Goal: Task Accomplishment & Management: Manage account settings

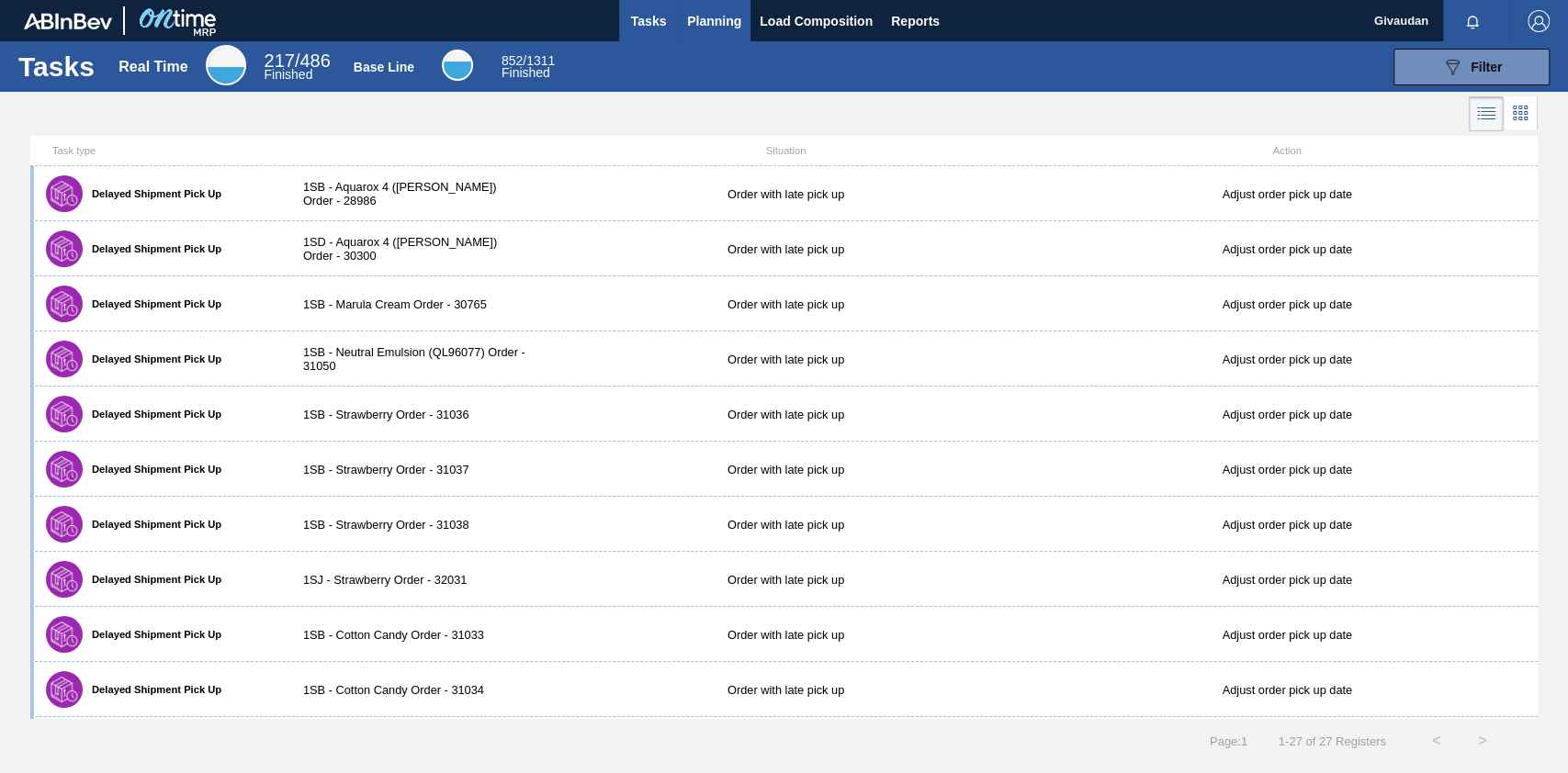
click at [718, 18] on span "Planning" at bounding box center [714, 20] width 54 height 22
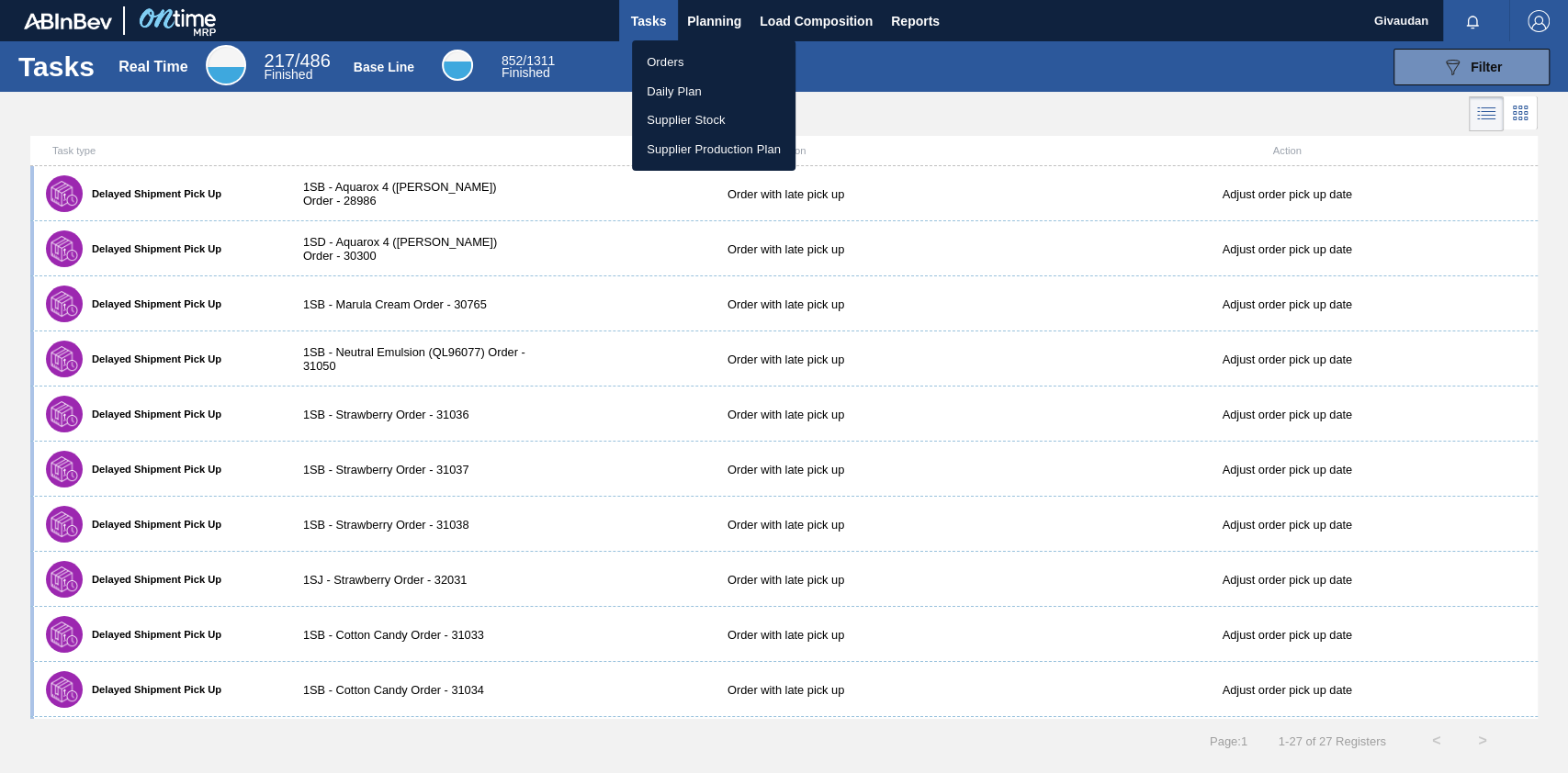
click at [694, 55] on li "Orders" at bounding box center [713, 62] width 164 height 29
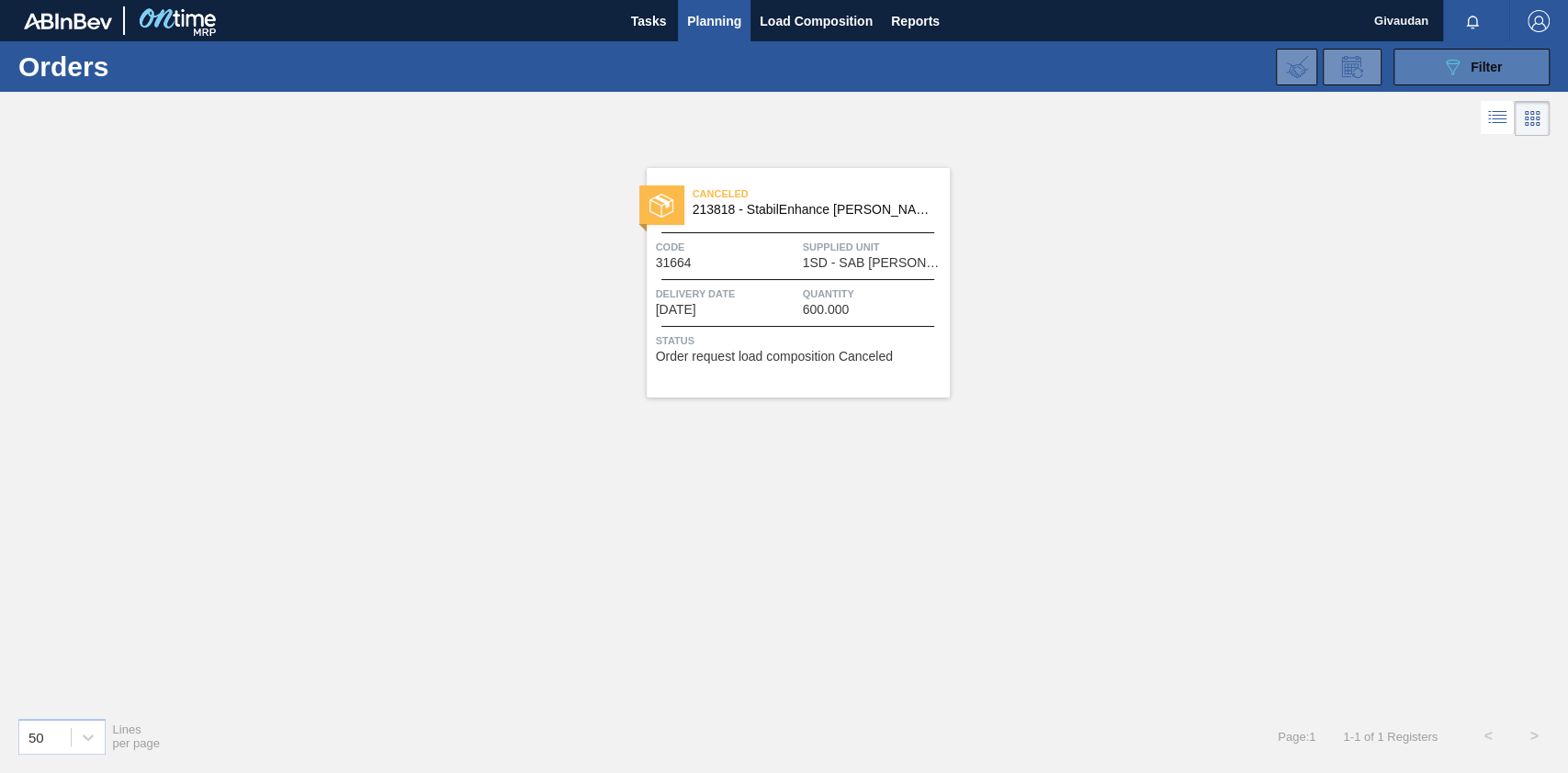
click at [1504, 71] on button "089F7B8B-B2A5-4AFE-B5C0-19BA573D28AC Filter" at bounding box center [1471, 67] width 156 height 37
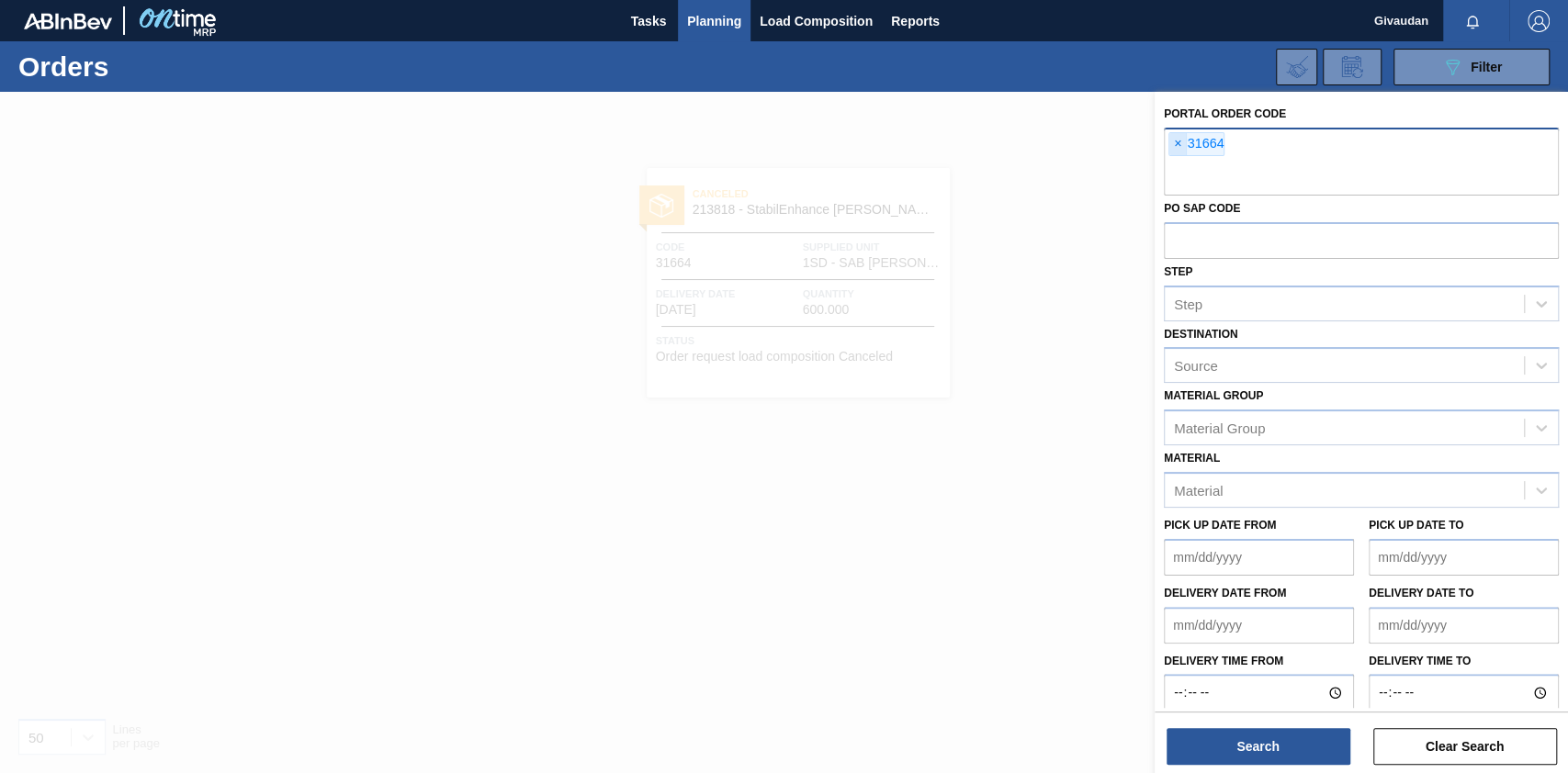
click at [1180, 149] on span "×" at bounding box center [1178, 144] width 17 height 22
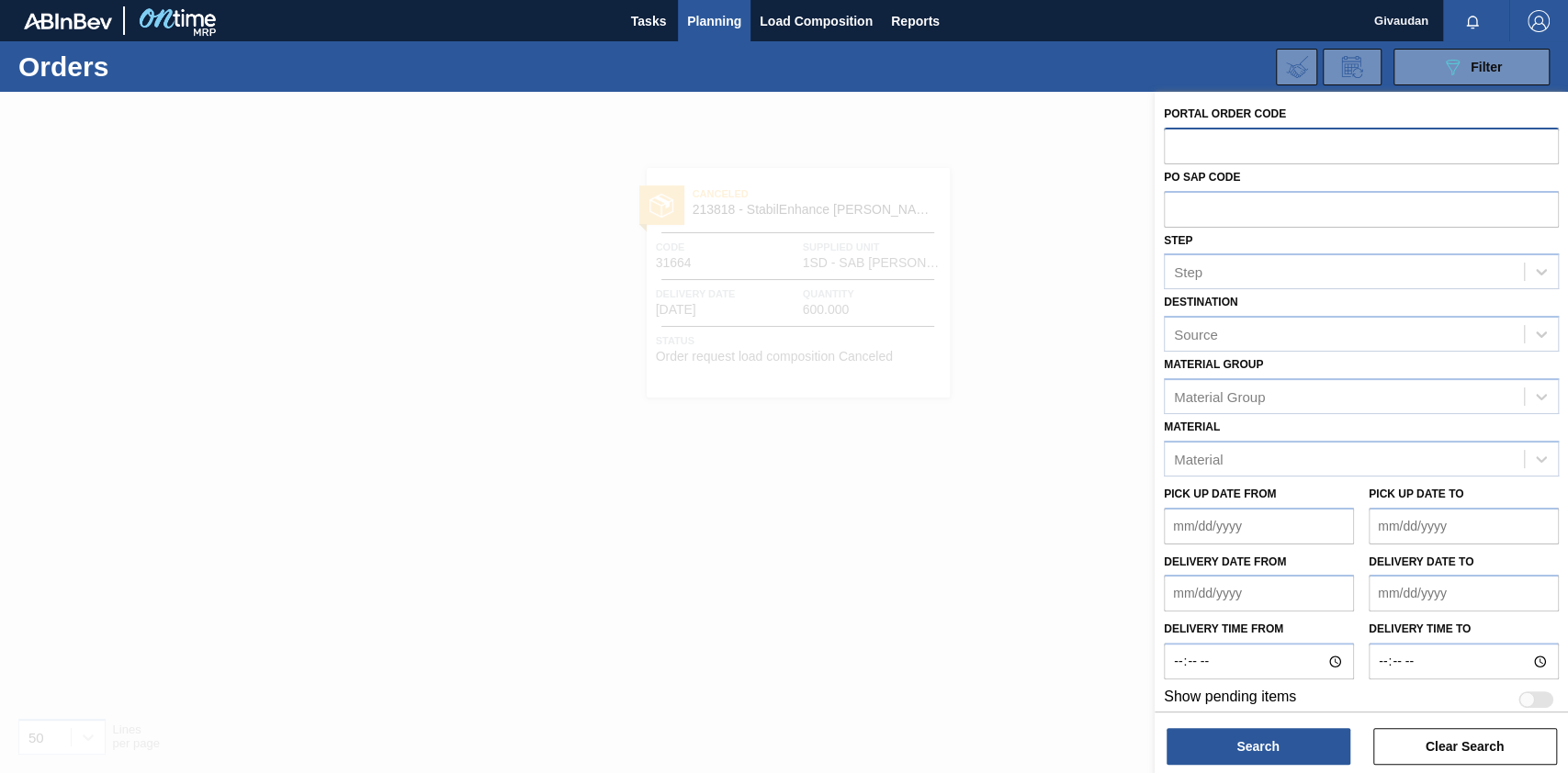
click at [1210, 178] on label "PO SAP Code" at bounding box center [1201, 177] width 77 height 13
click at [1230, 145] on input "text" at bounding box center [1360, 145] width 395 height 35
paste input "32762"
type input "32762"
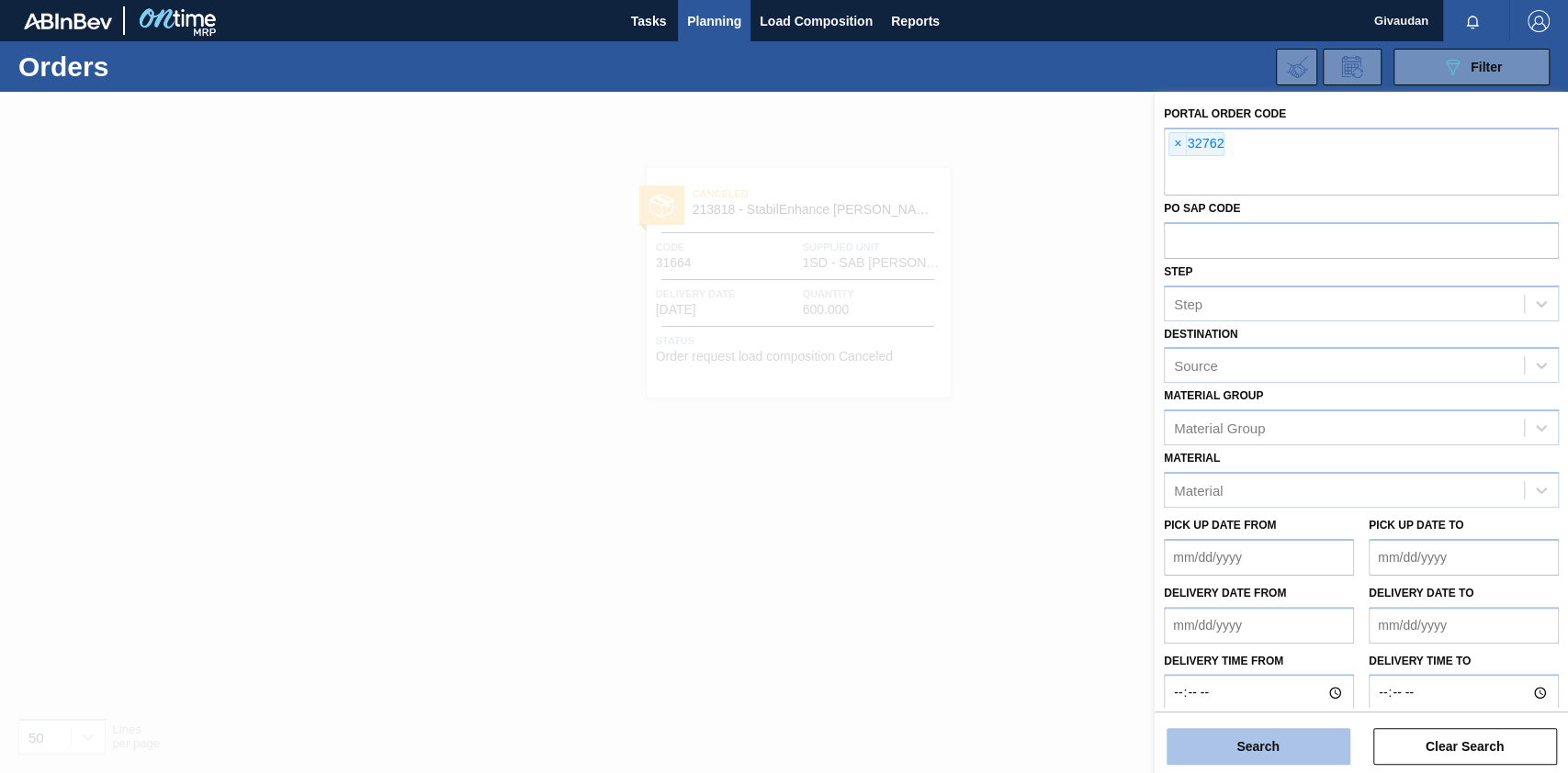
click at [1269, 741] on button "Search" at bounding box center [1258, 747] width 183 height 37
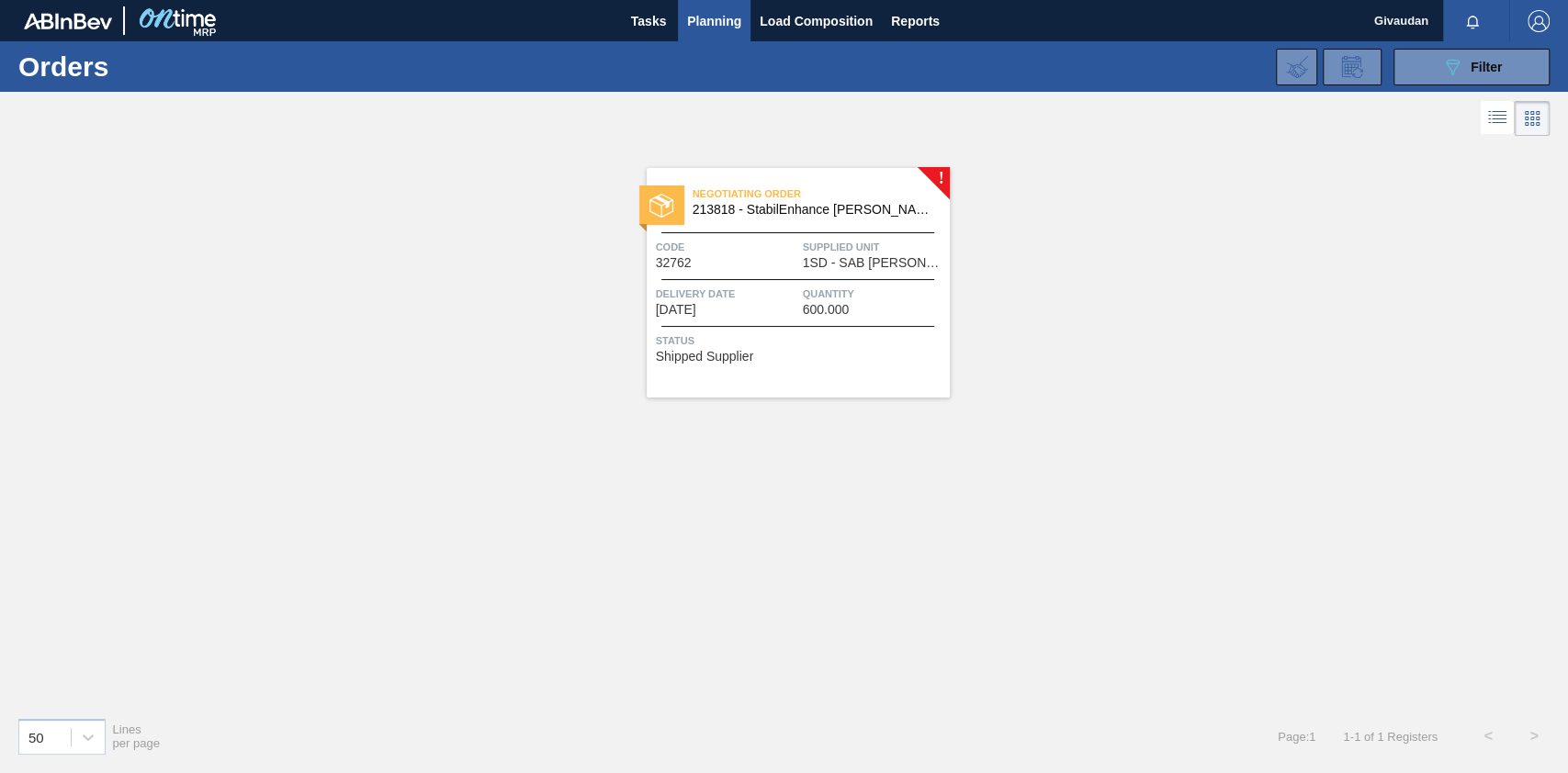
click at [779, 326] on div at bounding box center [798, 326] width 273 height 1
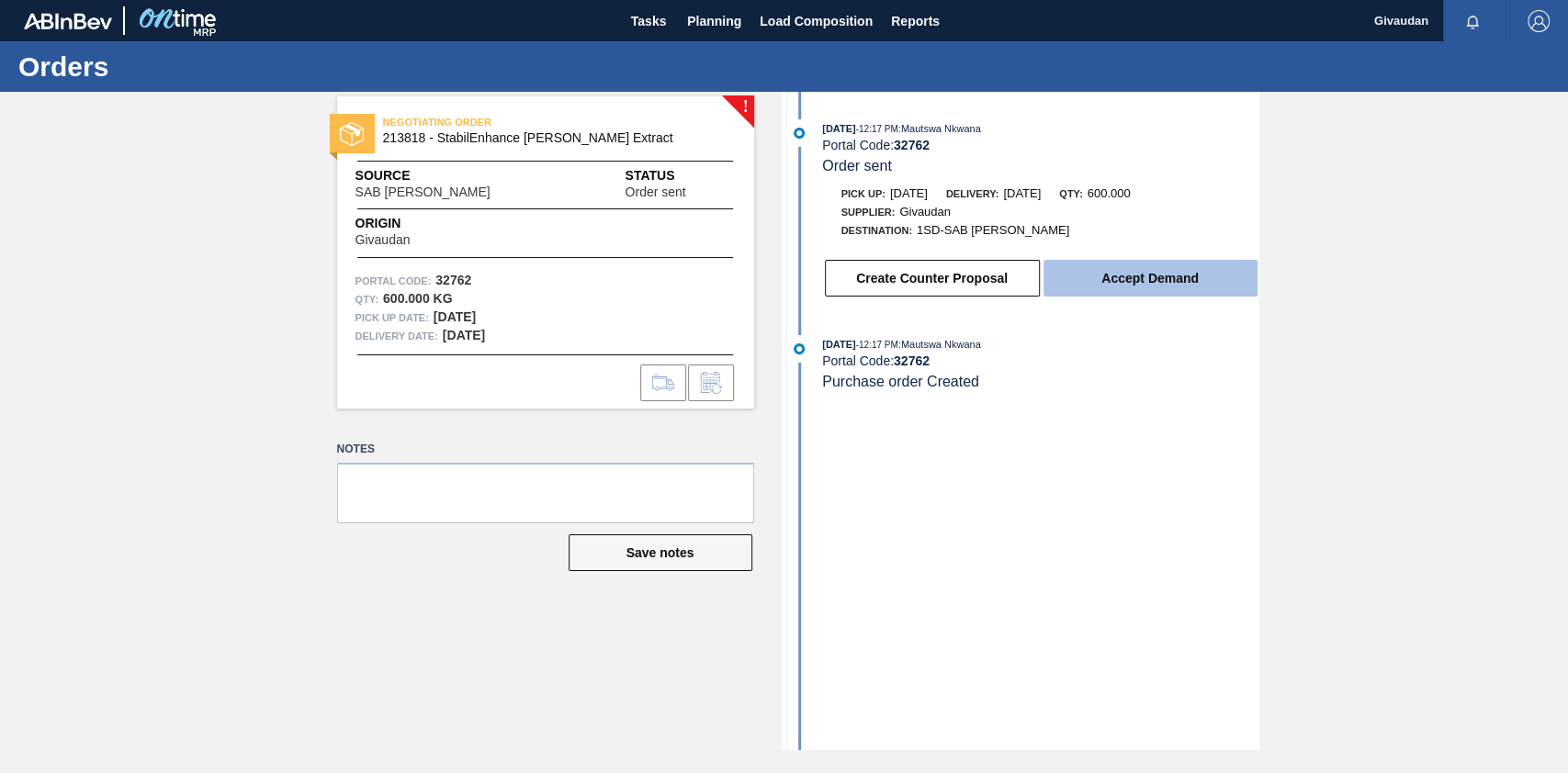
click at [1156, 275] on button "Accept Demand" at bounding box center [1150, 278] width 214 height 37
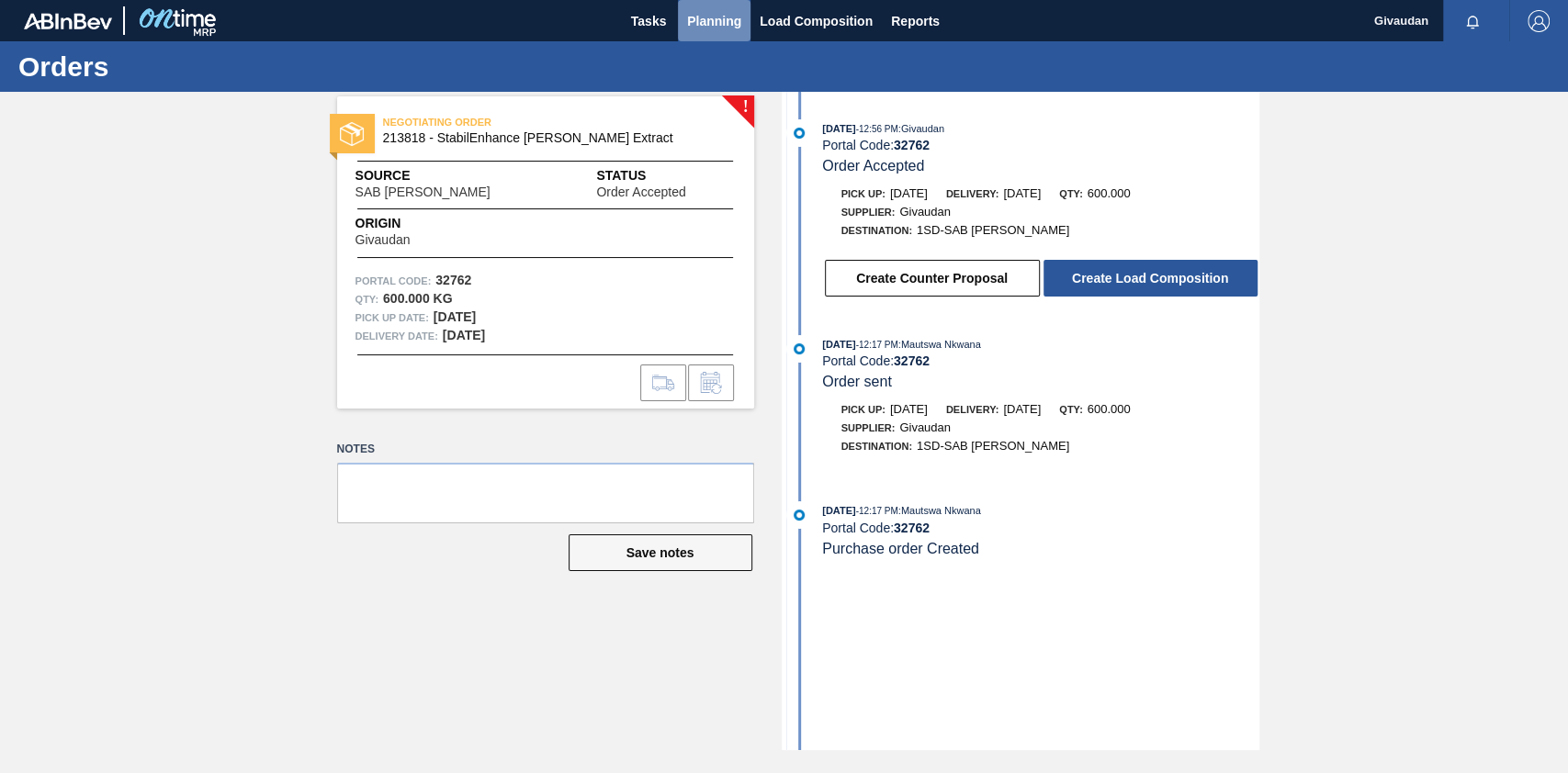
click at [722, 26] on span "Planning" at bounding box center [714, 20] width 54 height 22
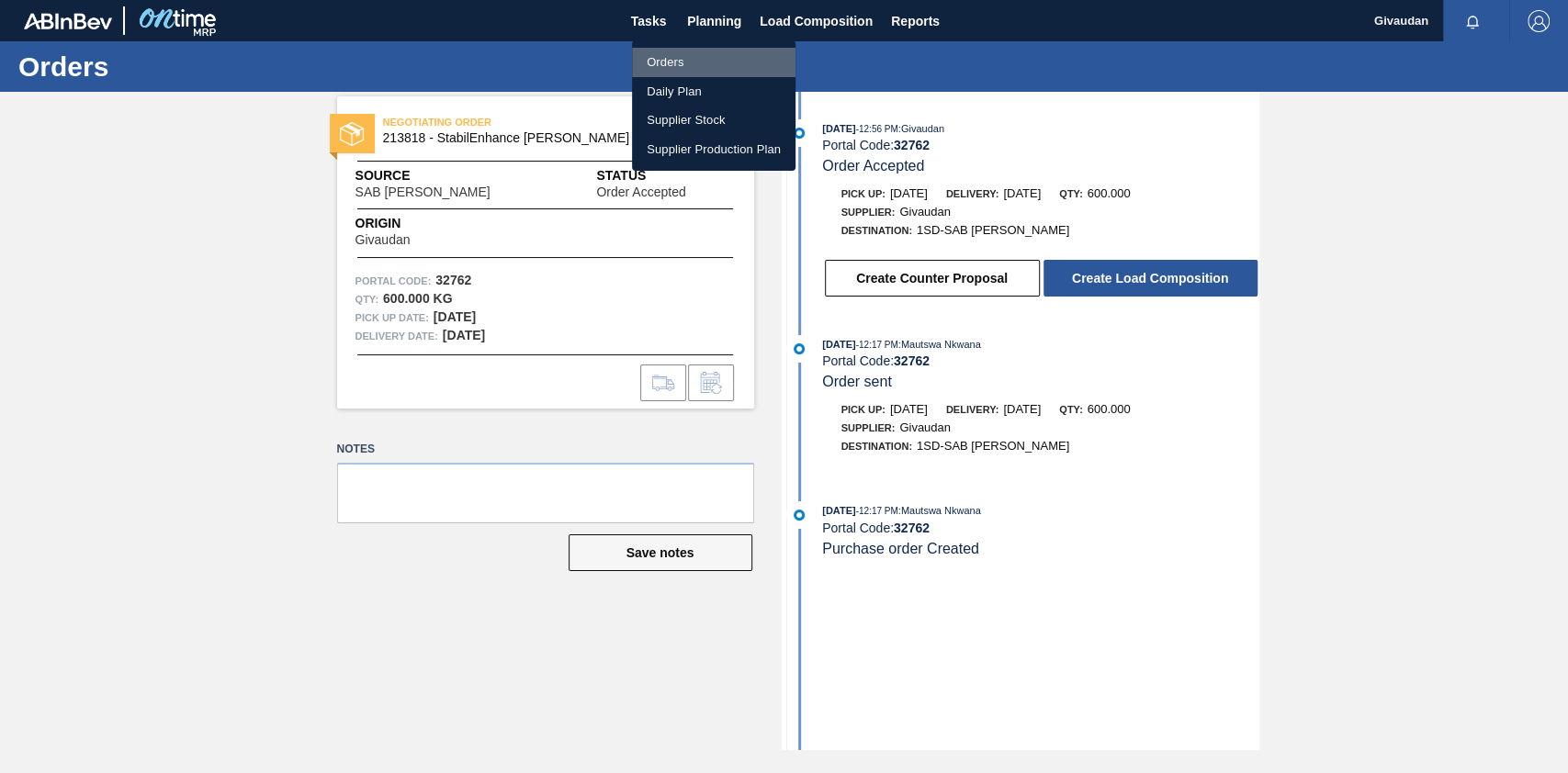
click at [689, 59] on li "Orders" at bounding box center [713, 62] width 164 height 29
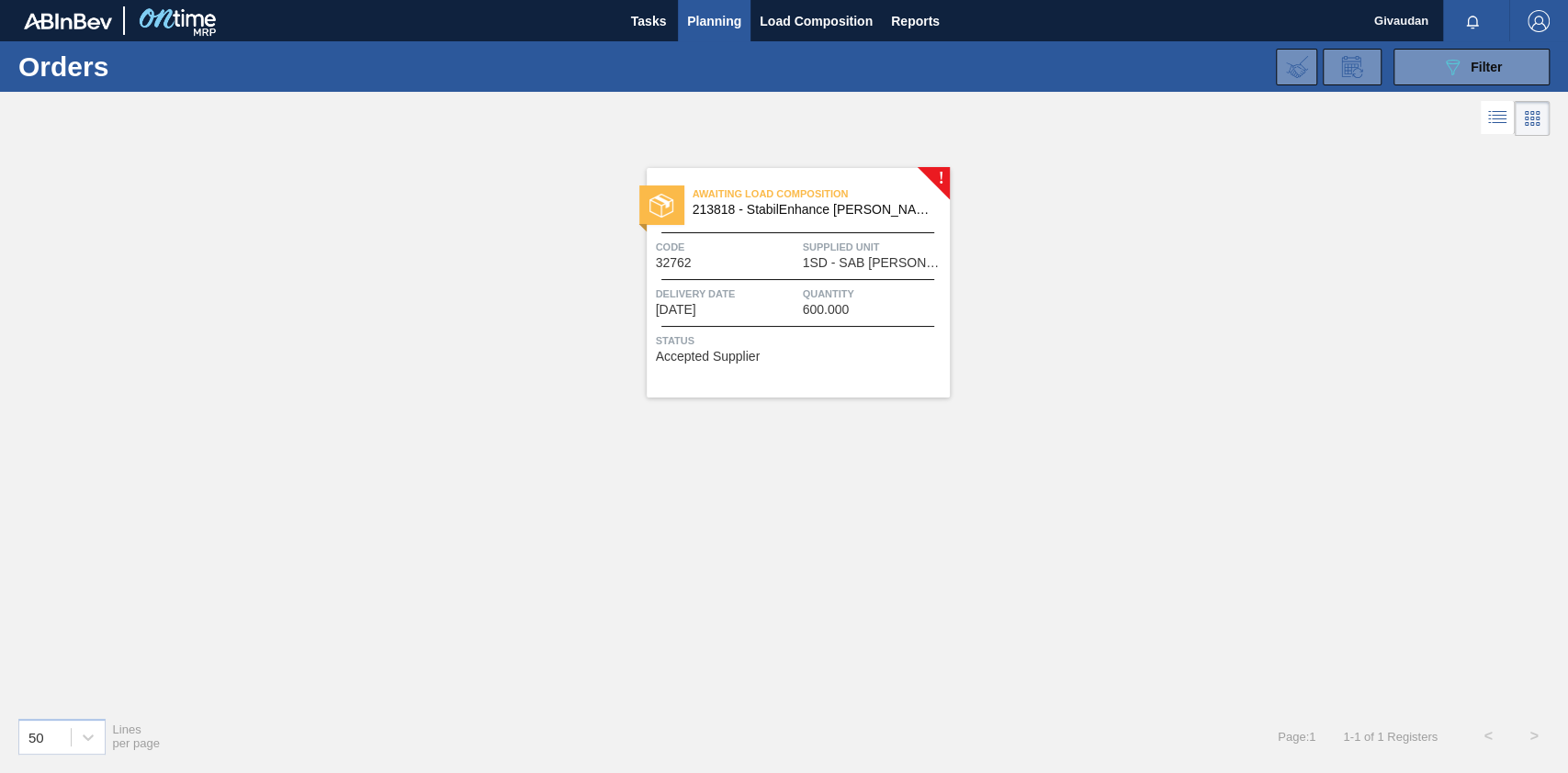
click at [697, 314] on span "[DATE]" at bounding box center [676, 309] width 41 height 14
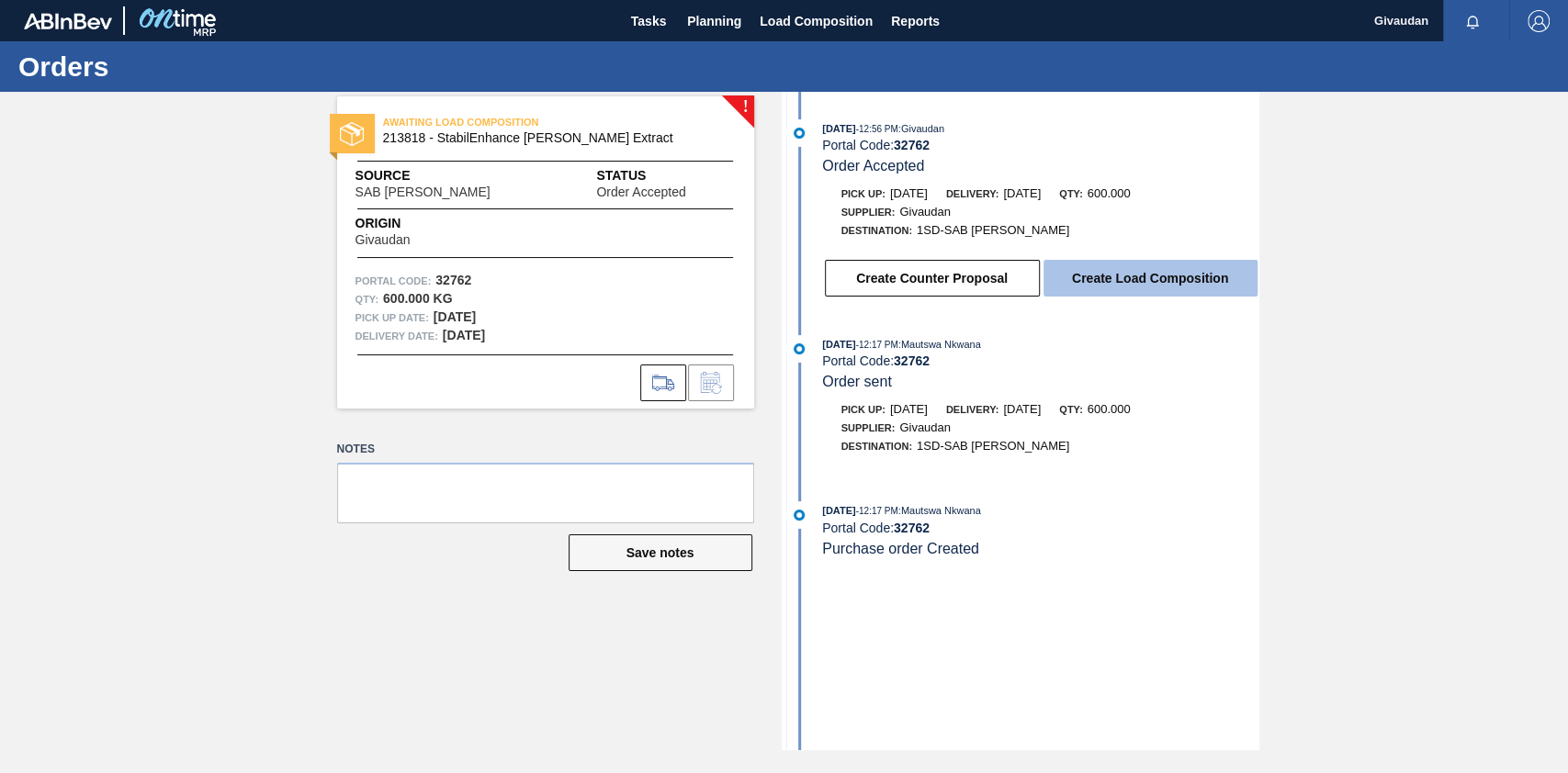
click at [1144, 273] on button "Create Load Composition" at bounding box center [1150, 278] width 214 height 37
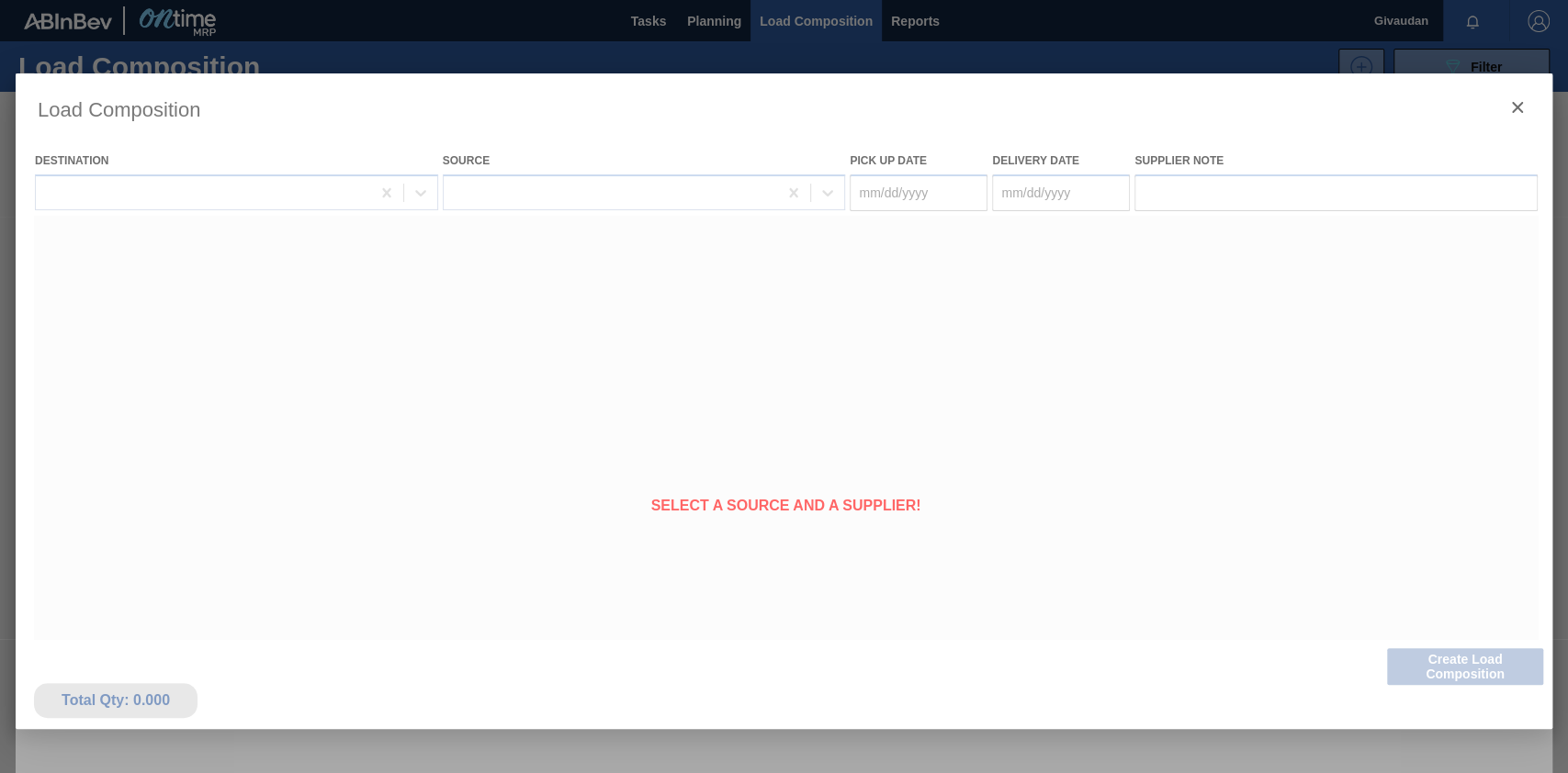
type Date "[DATE]"
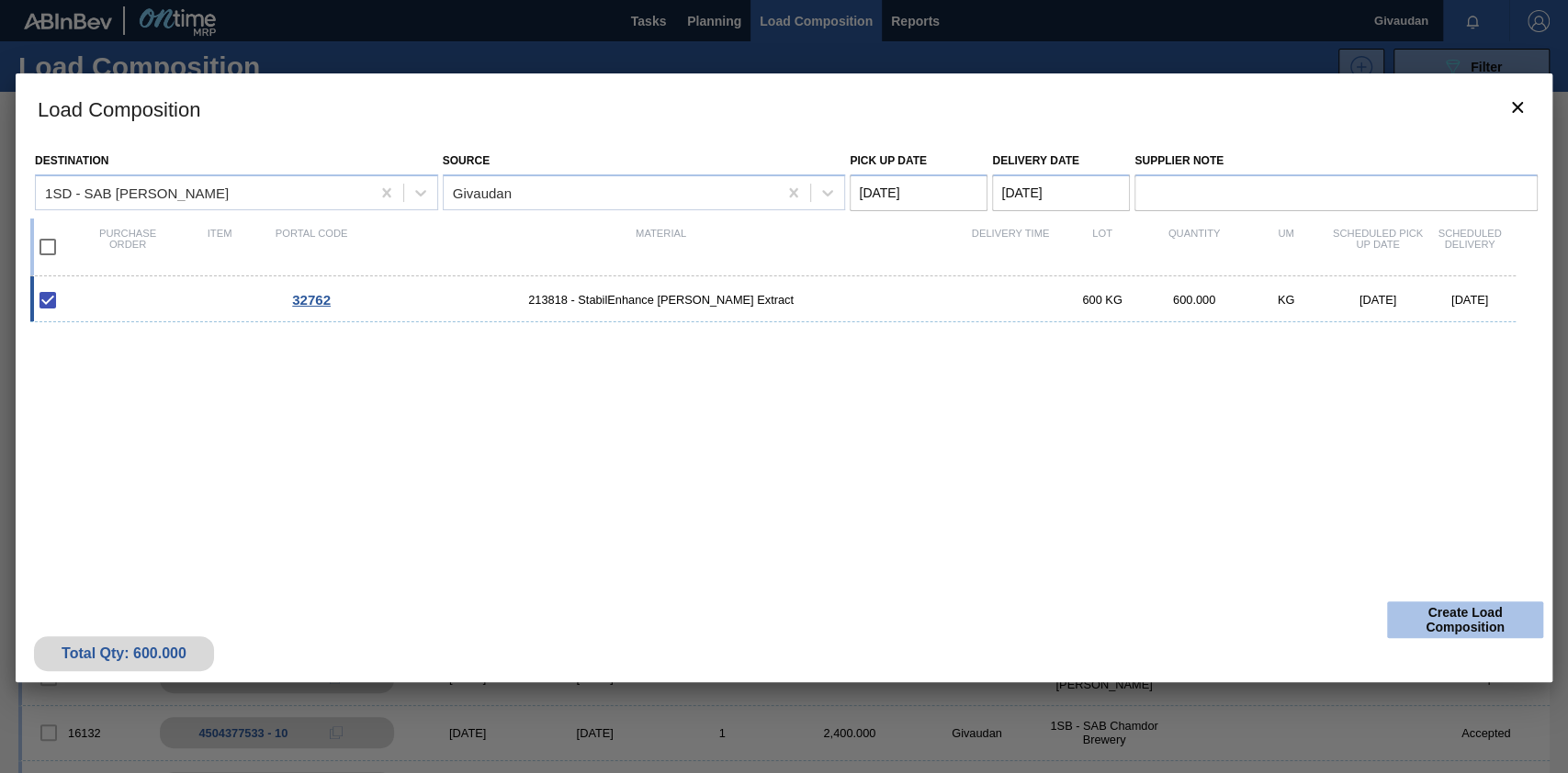
click at [1463, 610] on button "Create Load Composition" at bounding box center [1464, 620] width 156 height 37
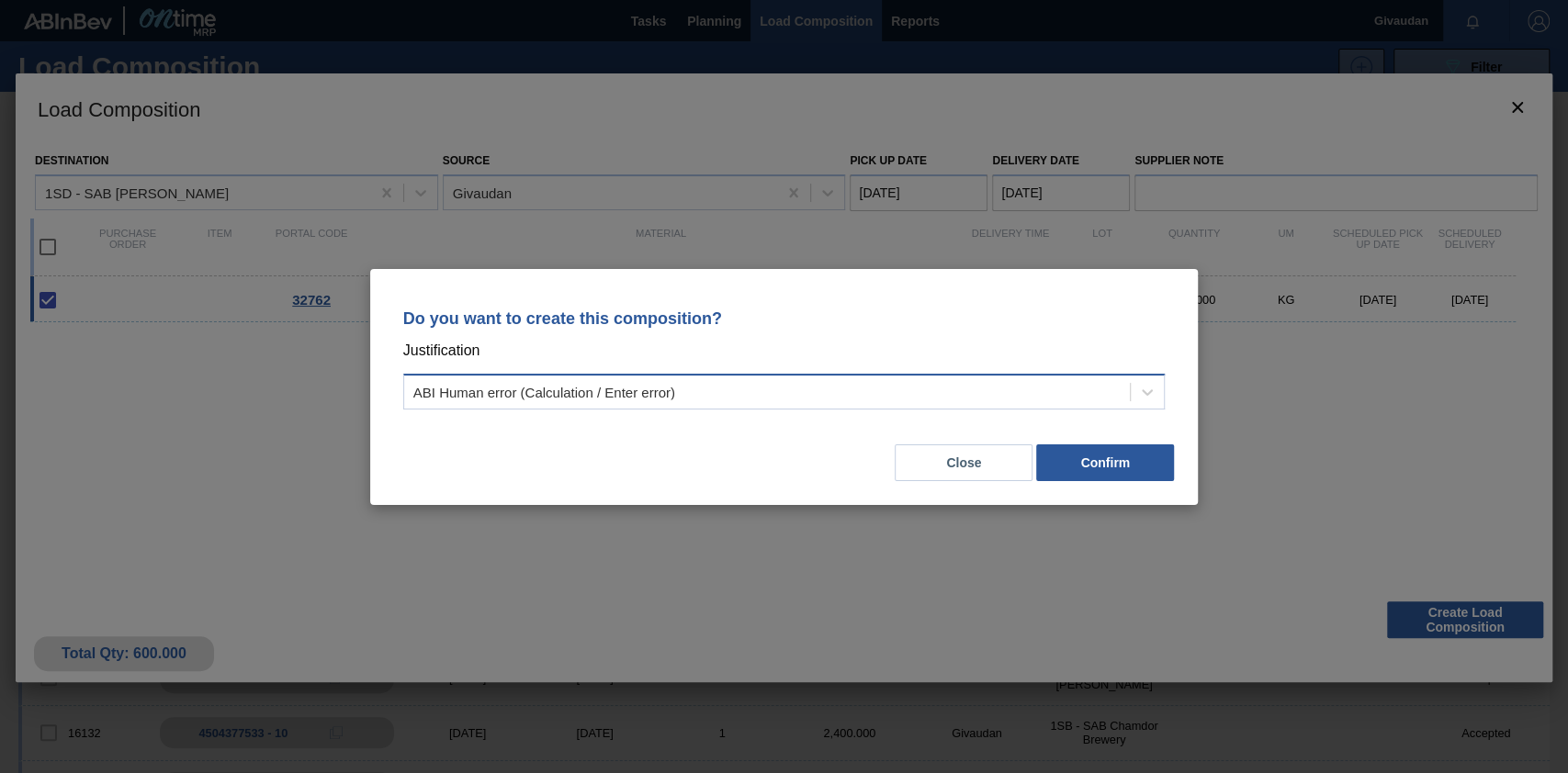
click at [866, 393] on div "ABI Human error (Calculation / Enter error)" at bounding box center [768, 391] width 727 height 26
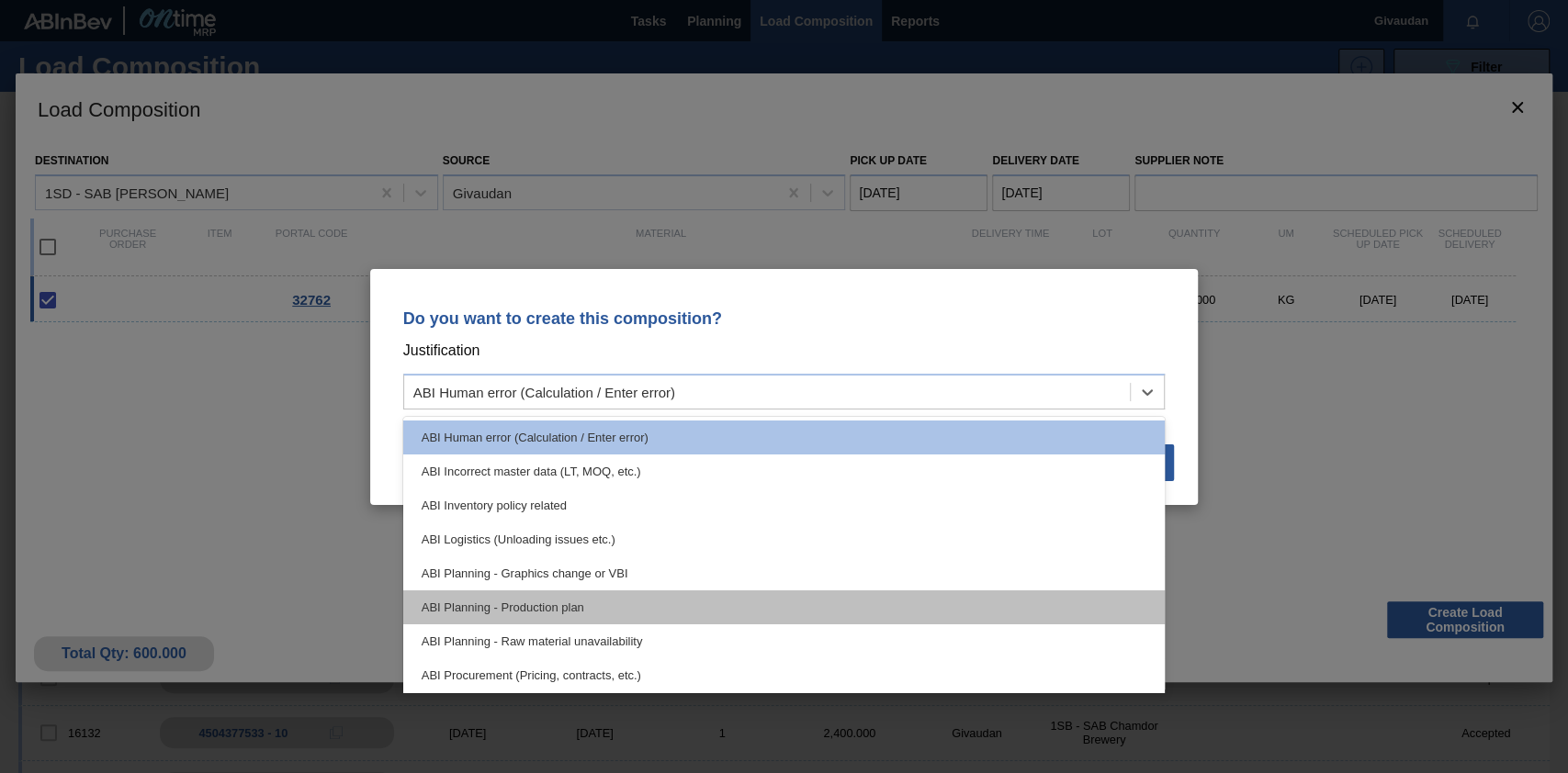
scroll to position [342, 0]
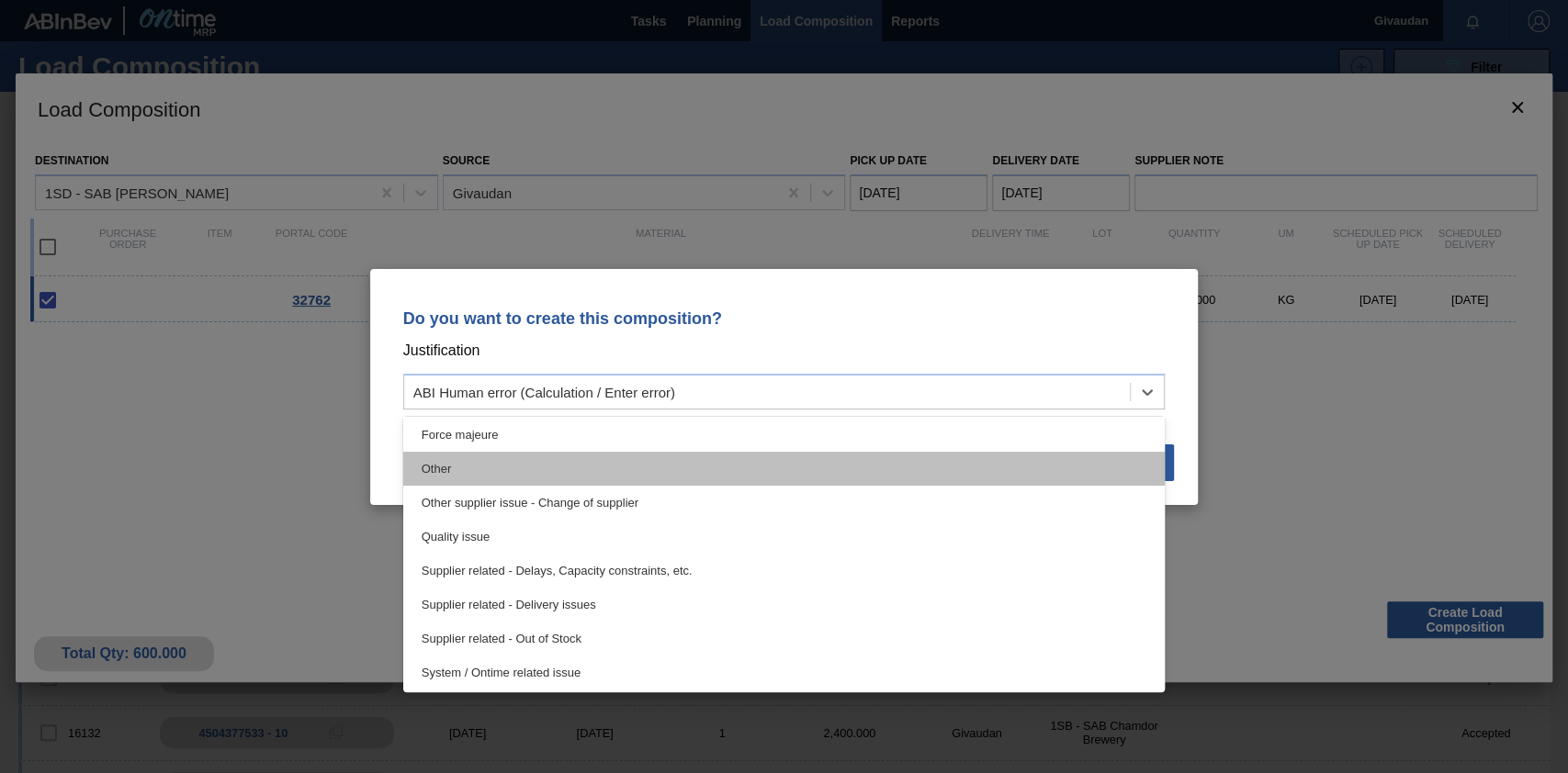
click at [530, 475] on div "Other" at bounding box center [785, 468] width 763 height 34
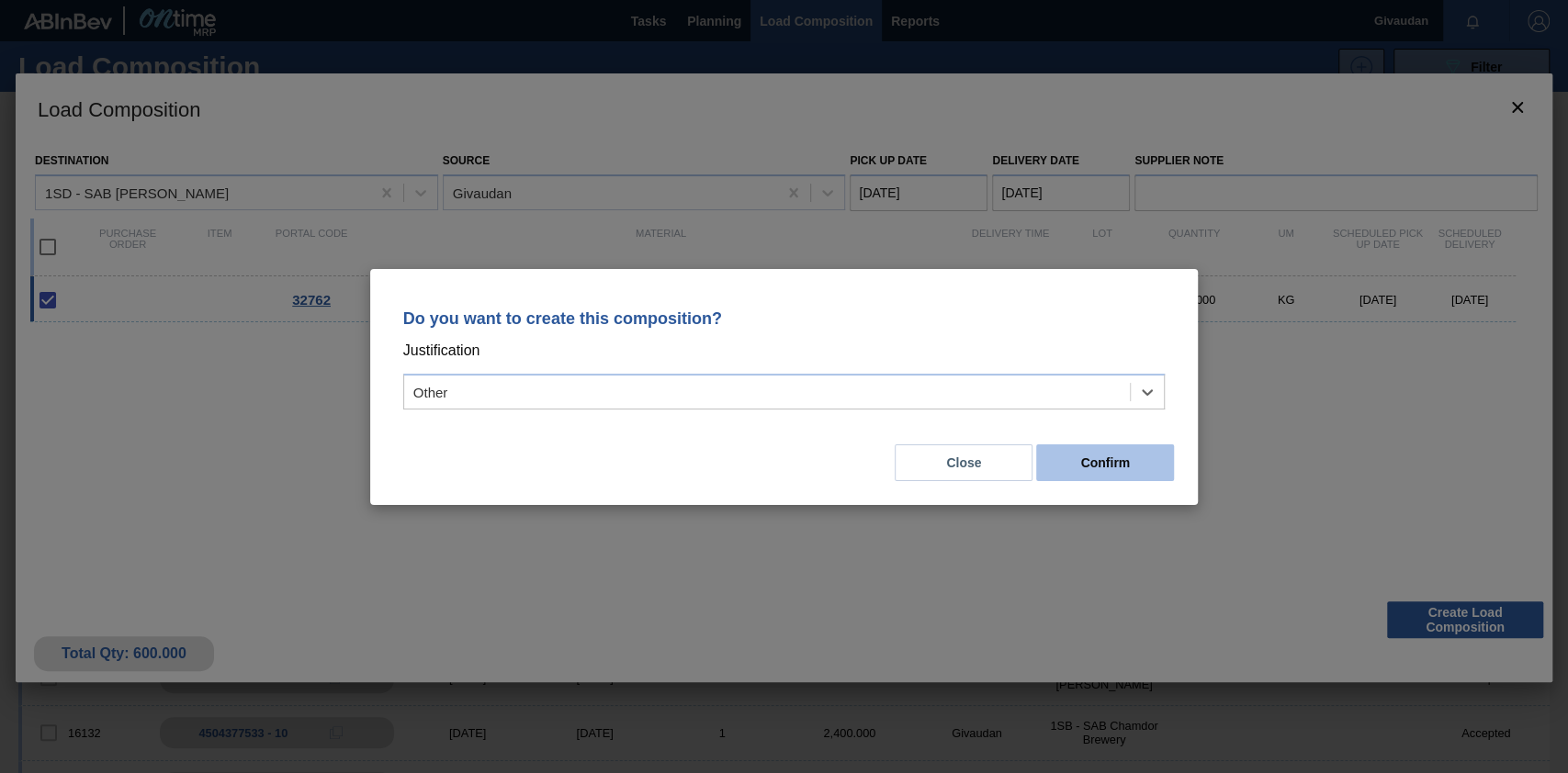
click at [1127, 467] on button "Confirm" at bounding box center [1105, 463] width 138 height 37
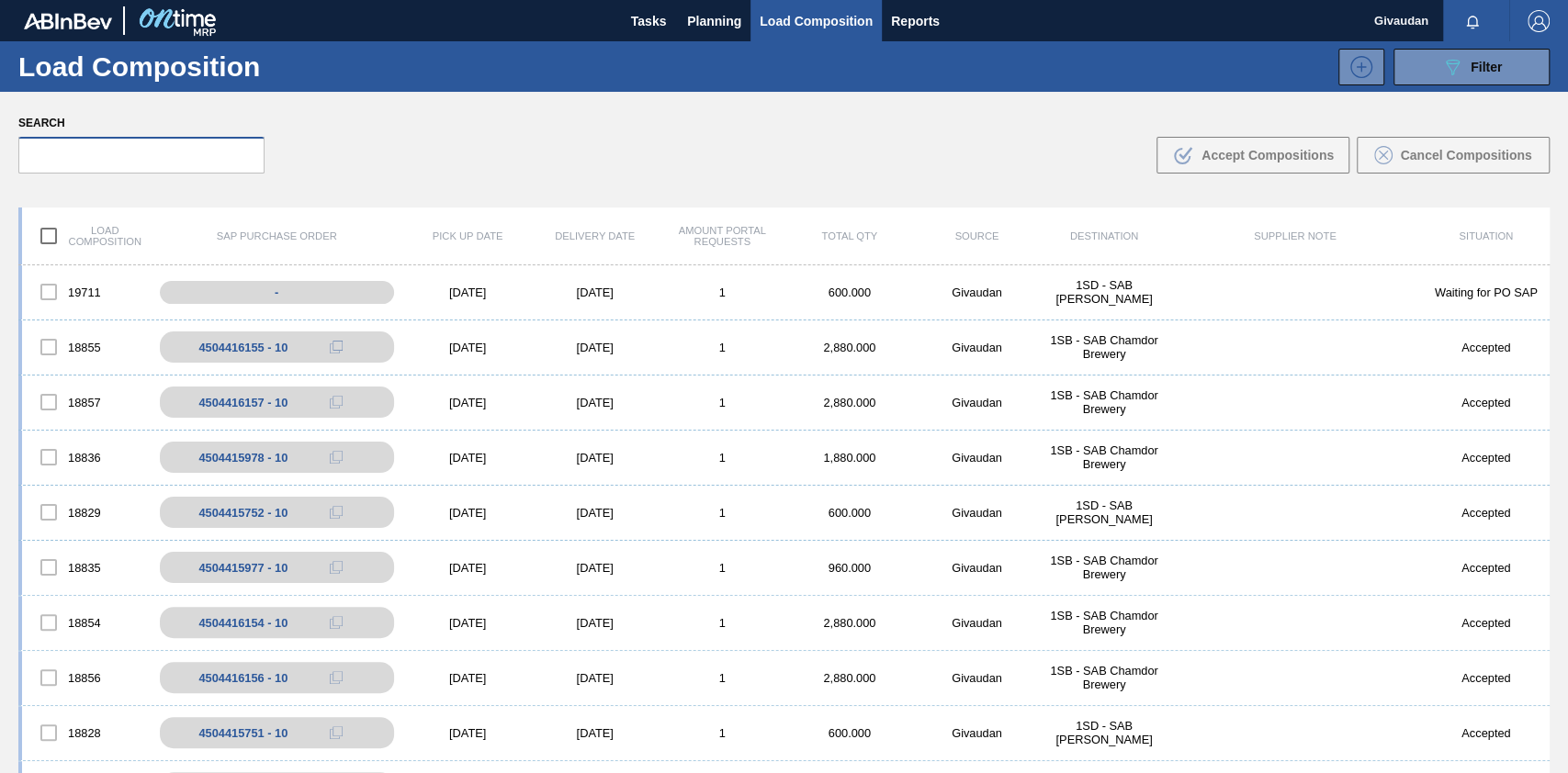
click at [212, 158] on input "text" at bounding box center [142, 155] width 246 height 37
paste input "32762"
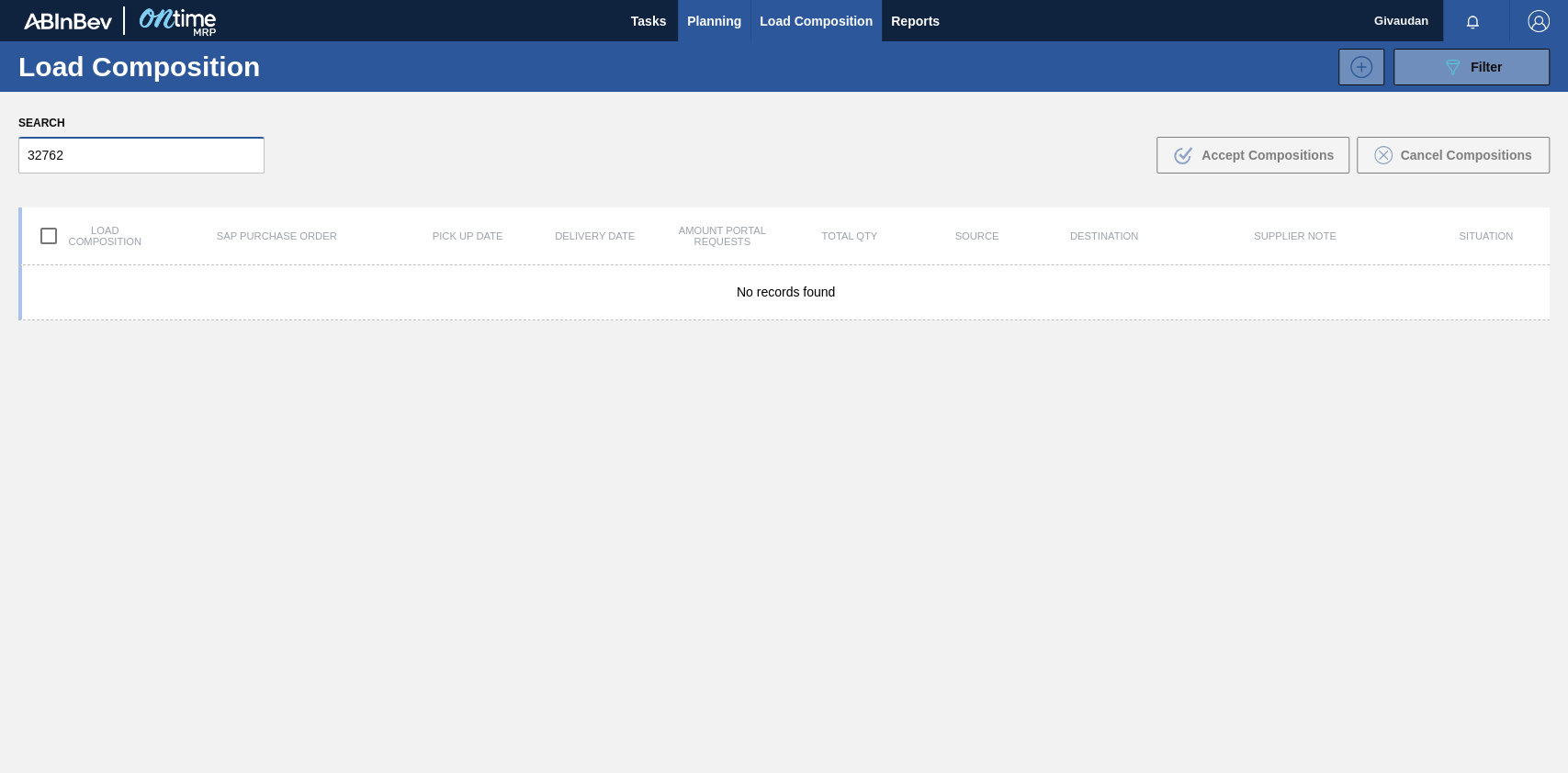
type input "32762"
click at [702, 26] on span "Planning" at bounding box center [714, 20] width 54 height 22
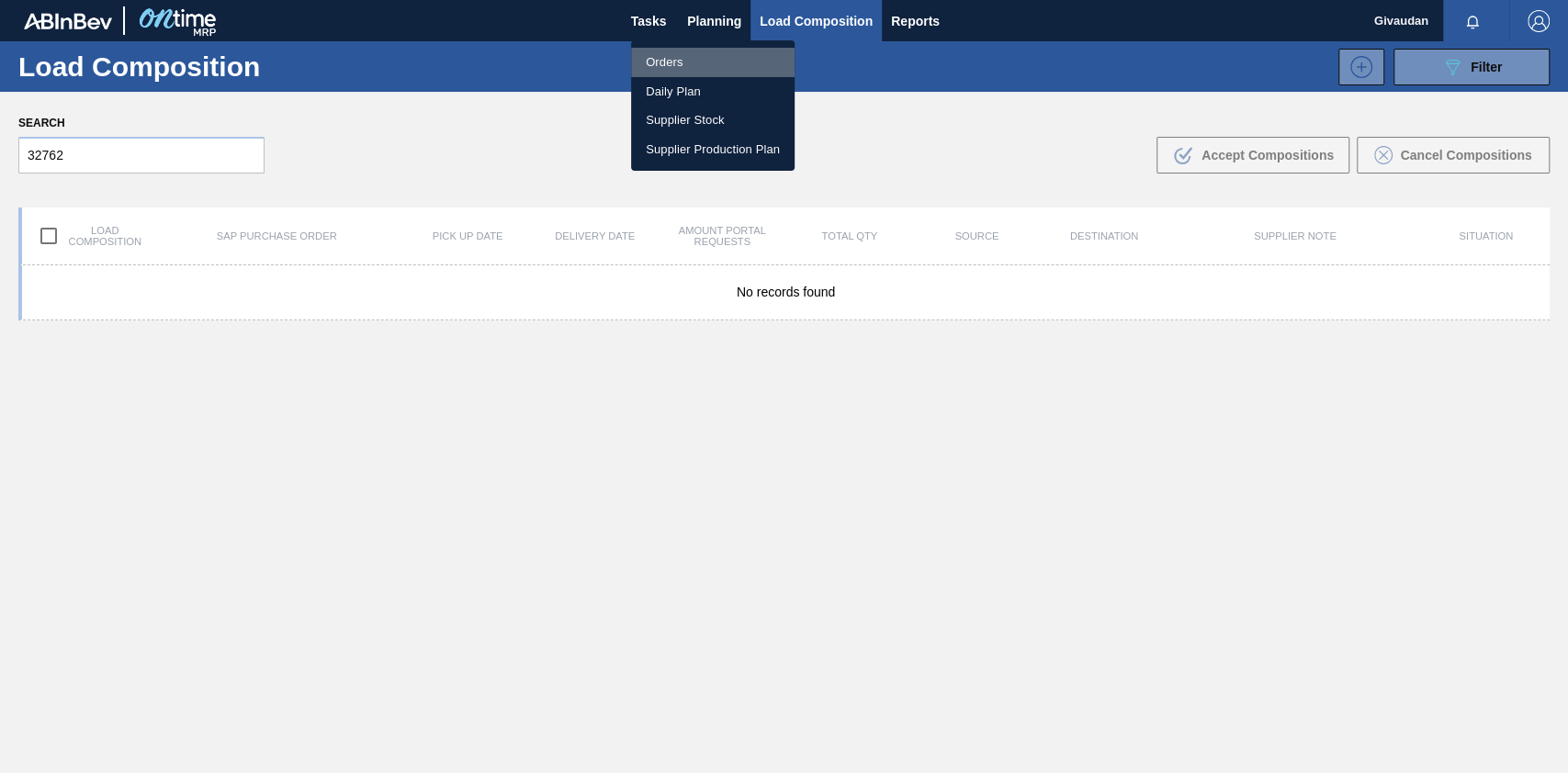
click at [698, 70] on li "Orders" at bounding box center [712, 62] width 164 height 29
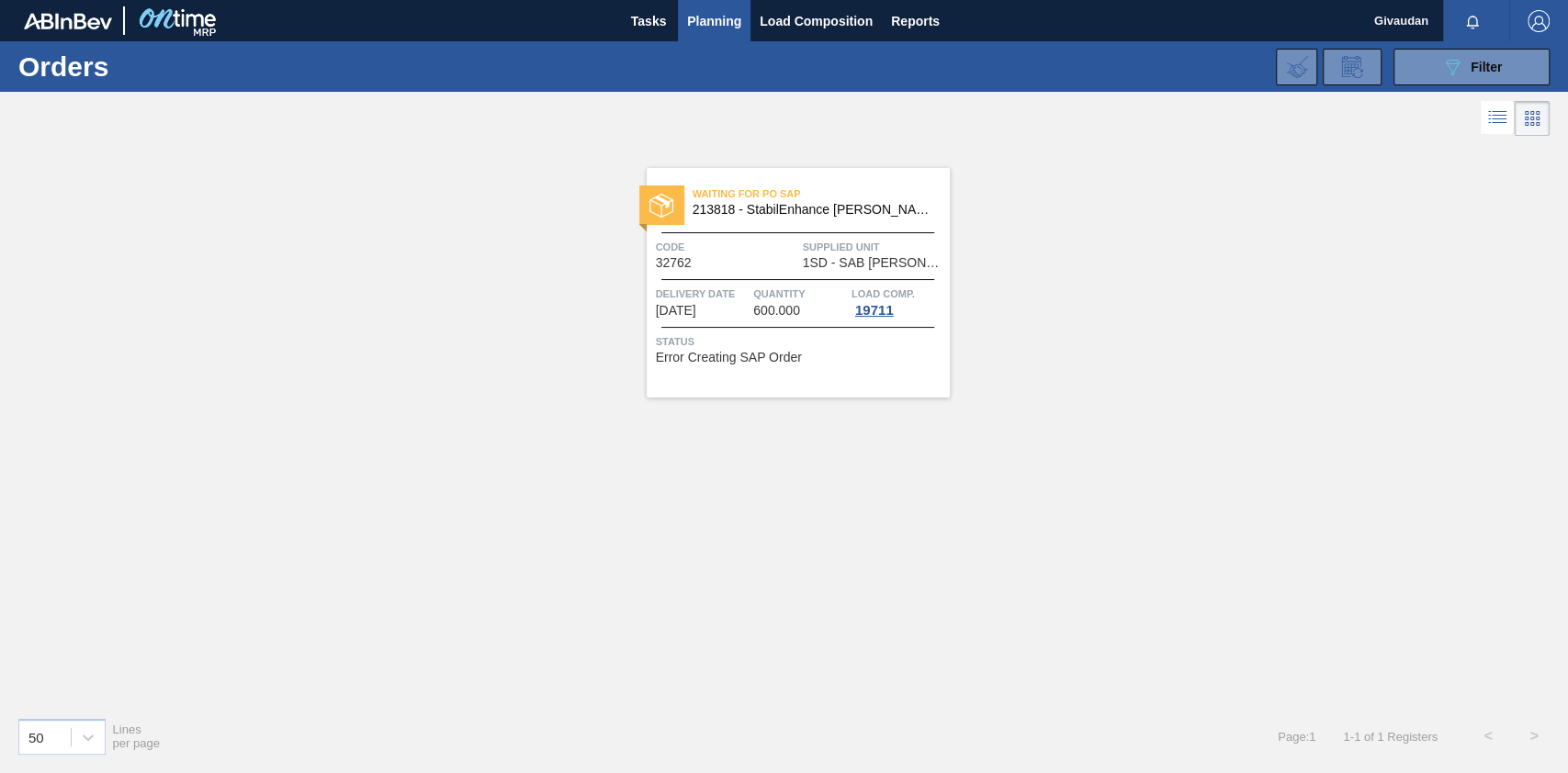
click at [746, 330] on div "Waiting for PO SAP 213818 - StabilEnhance [PERSON_NAME] Extract Code 32762 Supp…" at bounding box center [798, 282] width 303 height 230
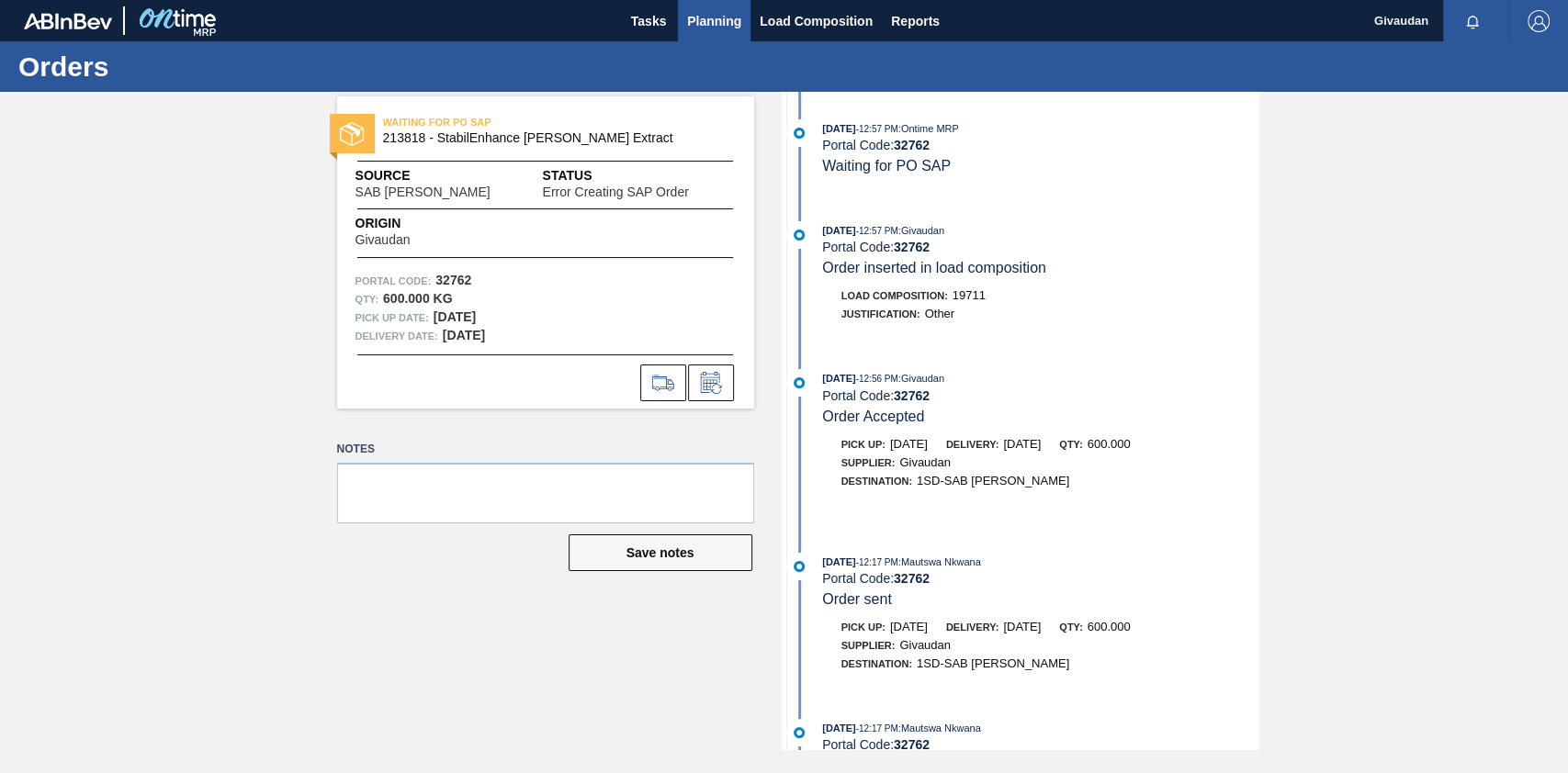
click at [724, 8] on button "Planning" at bounding box center [714, 20] width 73 height 42
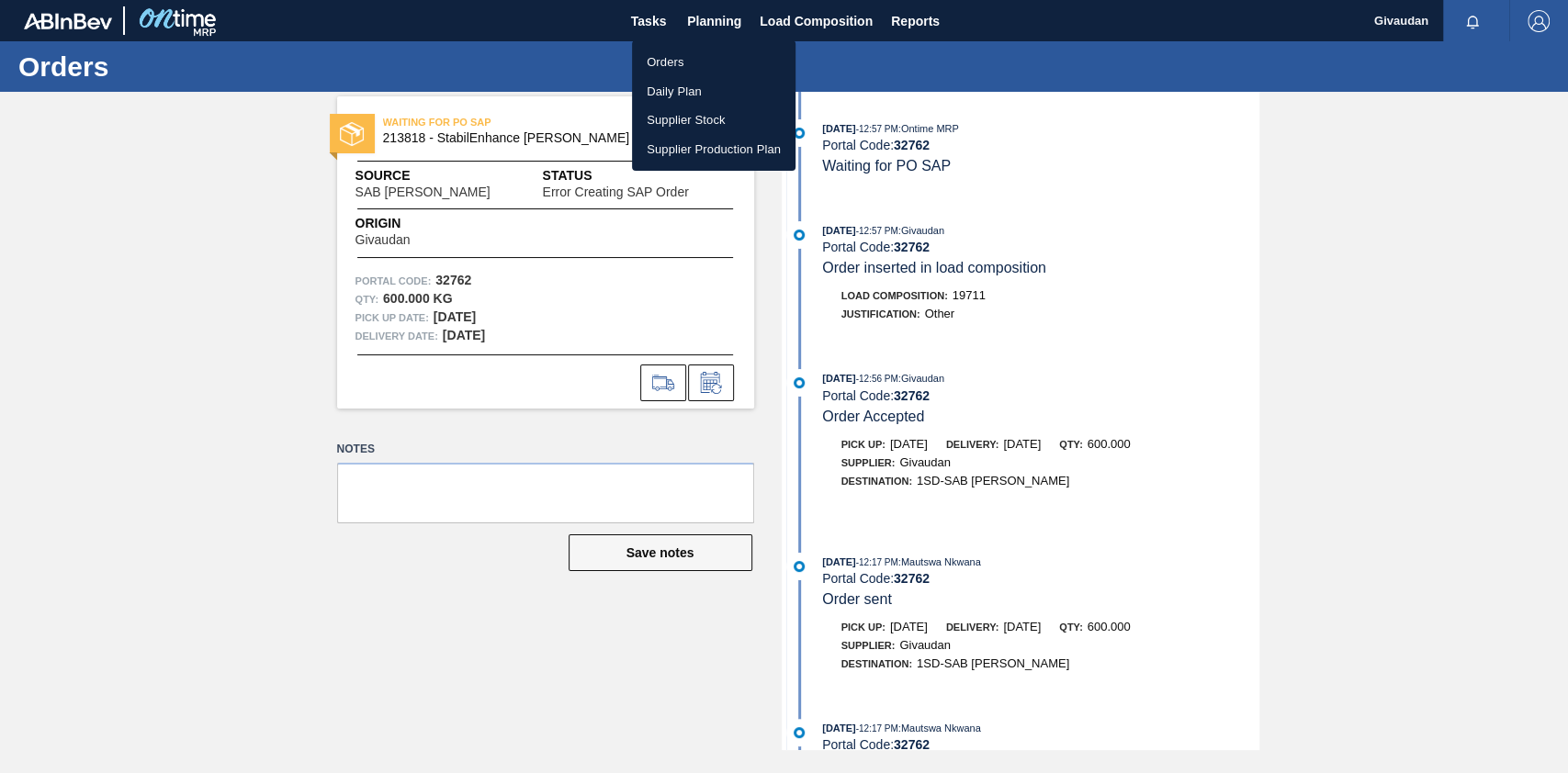
click at [710, 54] on li "Orders" at bounding box center [713, 62] width 164 height 29
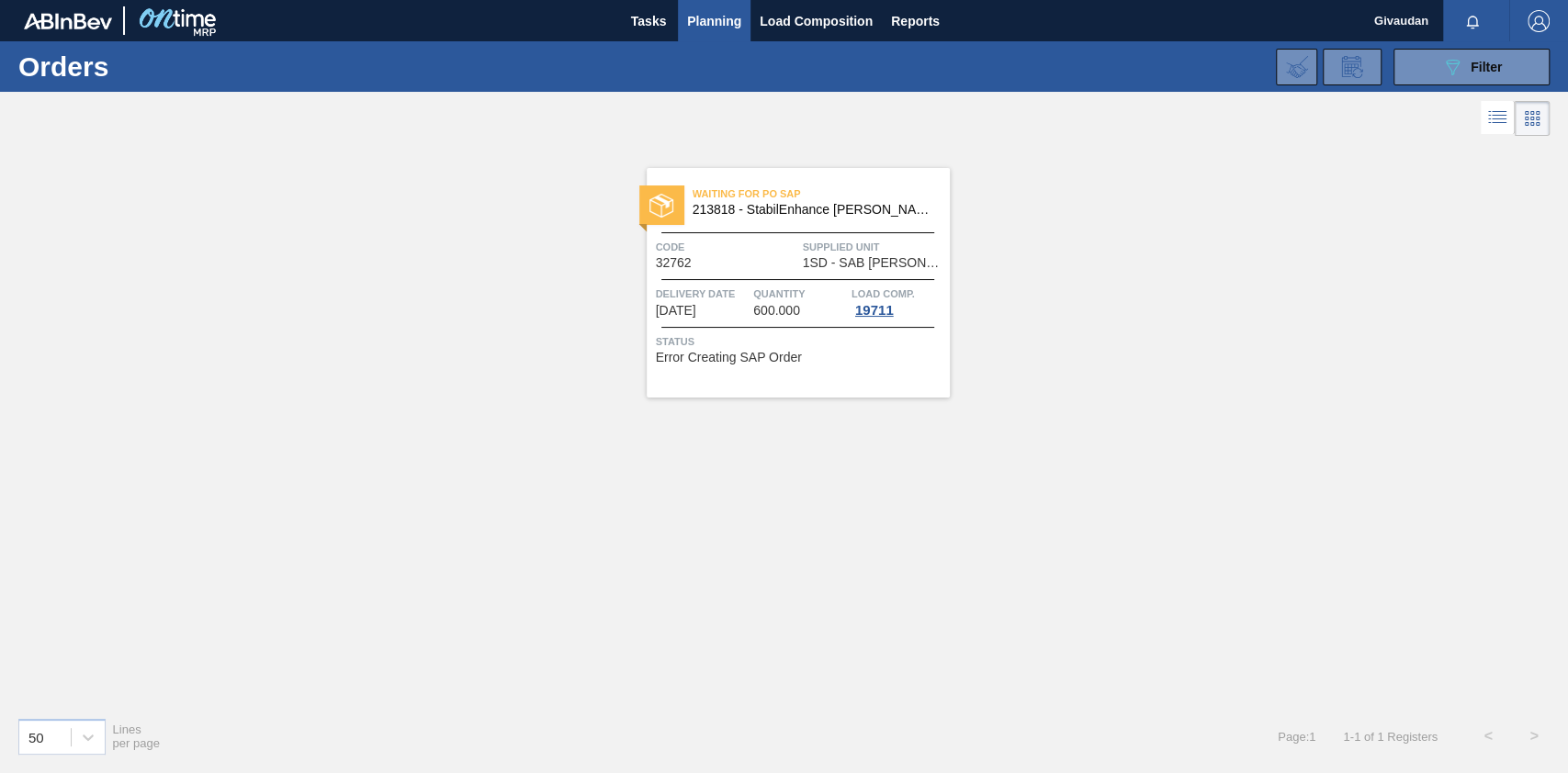
click at [813, 274] on div "Waiting for PO SAP 213818 - StabilEnhance [PERSON_NAME] Extract Code 32762 Supp…" at bounding box center [798, 282] width 303 height 230
